Goal: Find specific page/section: Find specific page/section

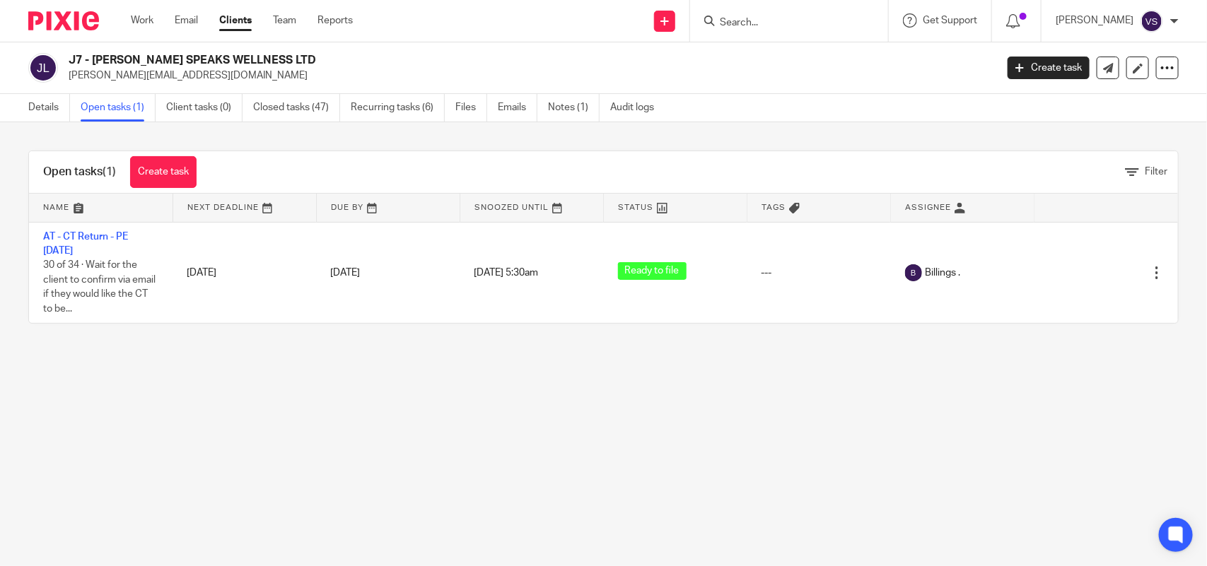
click at [761, 23] on input "Search" at bounding box center [781, 23] width 127 height 13
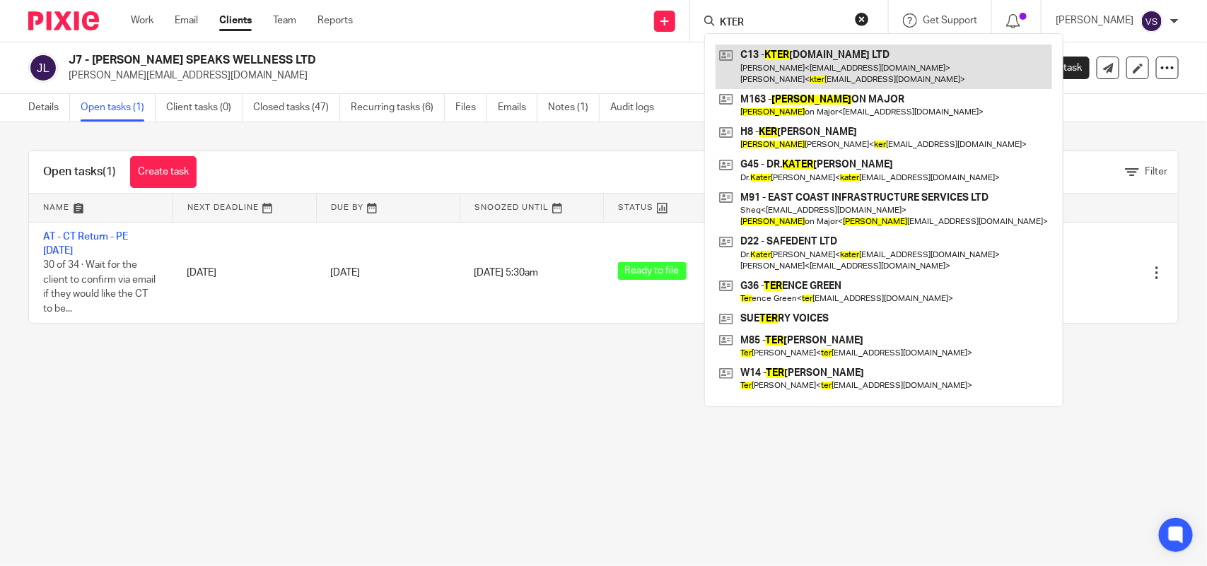
type input "KTER"
click at [874, 54] on link at bounding box center [883, 67] width 336 height 44
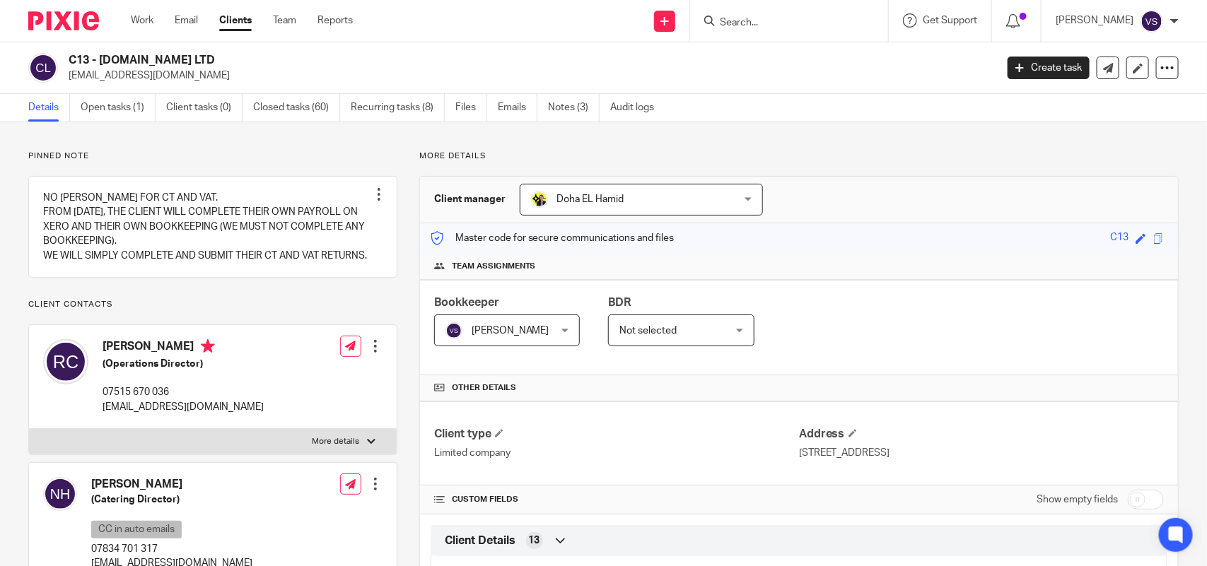
drag, startPoint x: 0, startPoint y: 0, endPoint x: 231, endPoint y: 54, distance: 237.3
click at [231, 54] on h2 "C13 - [DOMAIN_NAME] LTD" at bounding box center [436, 60] width 734 height 15
copy h2 "[DOMAIN_NAME] LTD"
